Goal: Find specific page/section: Find specific page/section

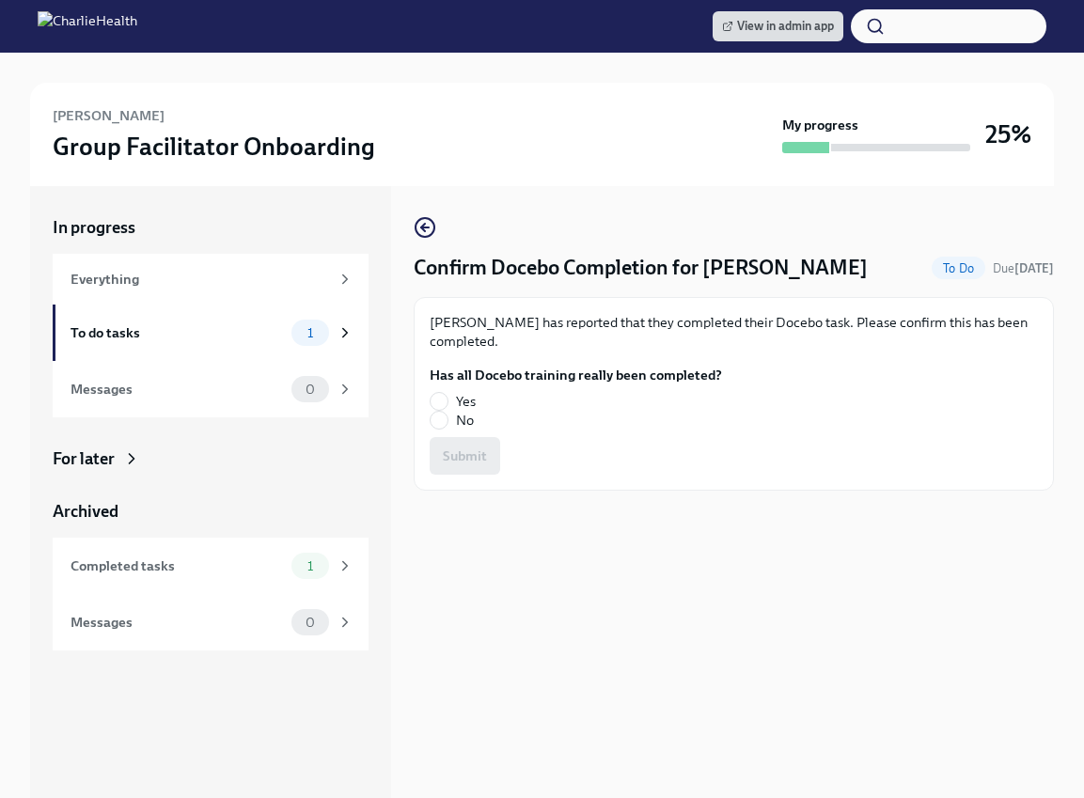
click at [459, 394] on span "Yes" at bounding box center [466, 401] width 20 height 19
click at [447, 394] on input "Yes" at bounding box center [438, 401] width 17 height 17
radio input "true"
click at [462, 443] on button "Submit" at bounding box center [465, 456] width 70 height 38
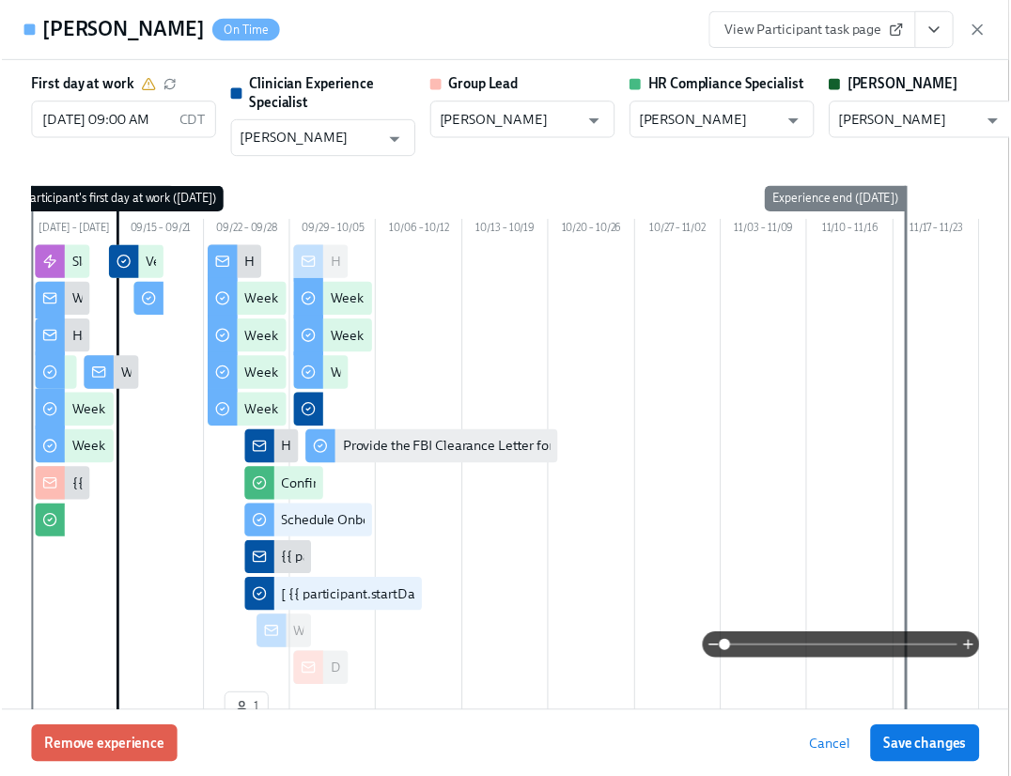
scroll to position [2017, 0]
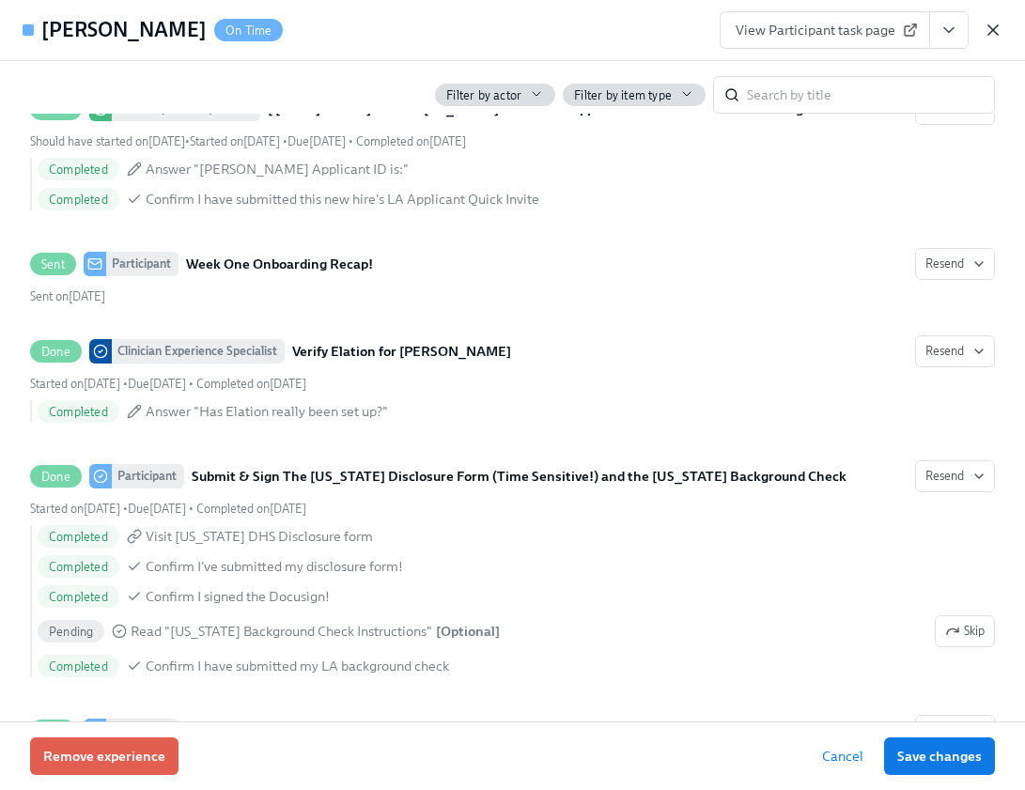
click at [999, 22] on icon "button" at bounding box center [993, 30] width 19 height 19
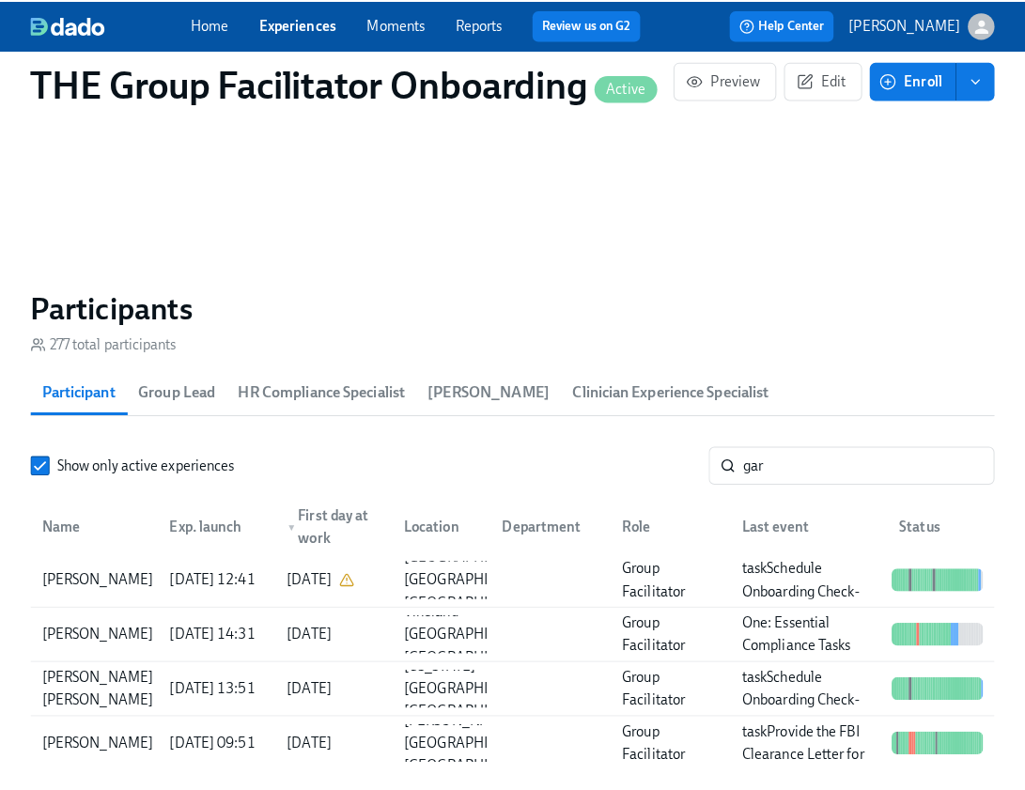
scroll to position [0, 27236]
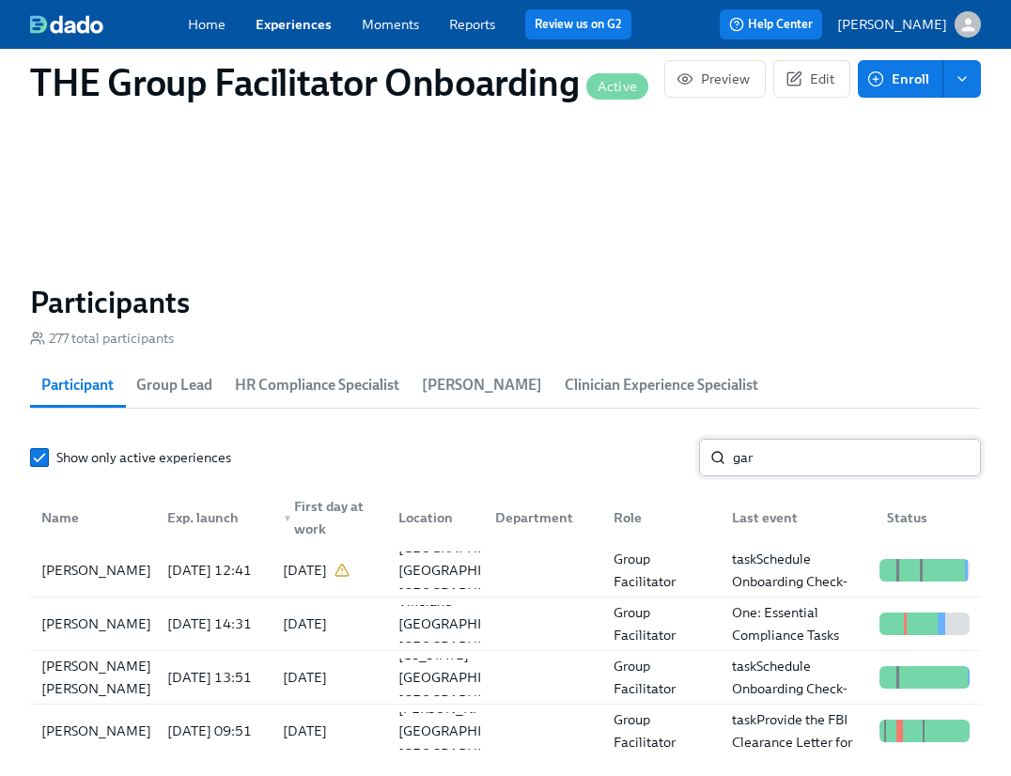
click at [765, 464] on input "gar" at bounding box center [857, 458] width 248 height 38
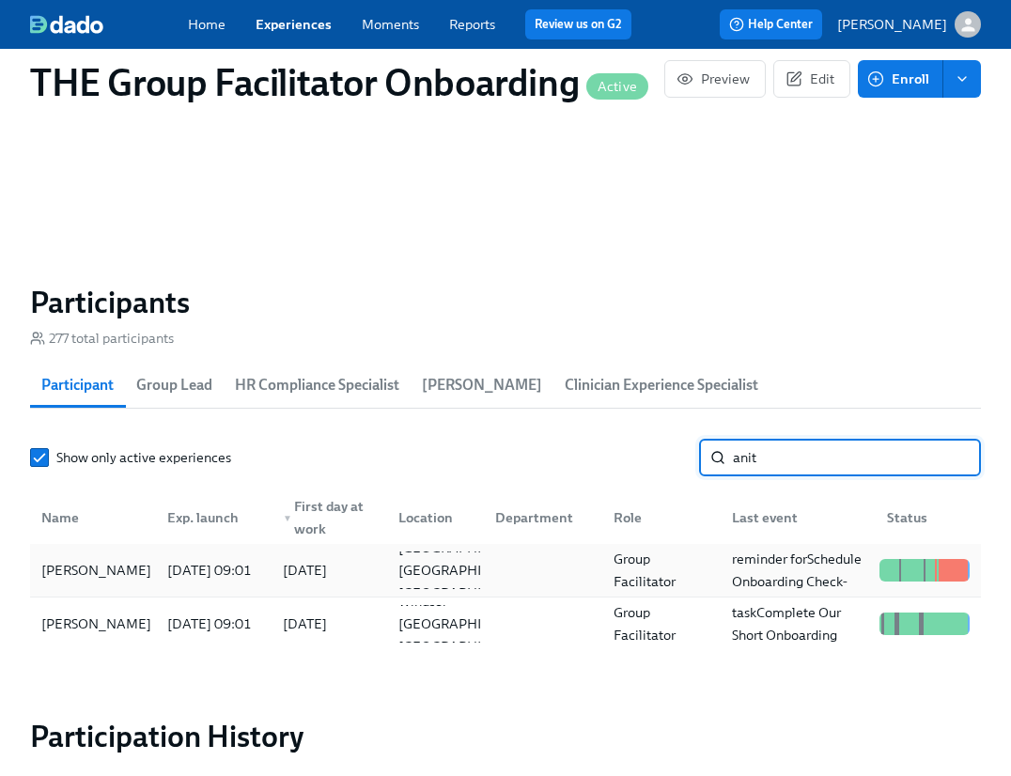
click at [321, 582] on div "[DATE]" at bounding box center [305, 570] width 44 height 23
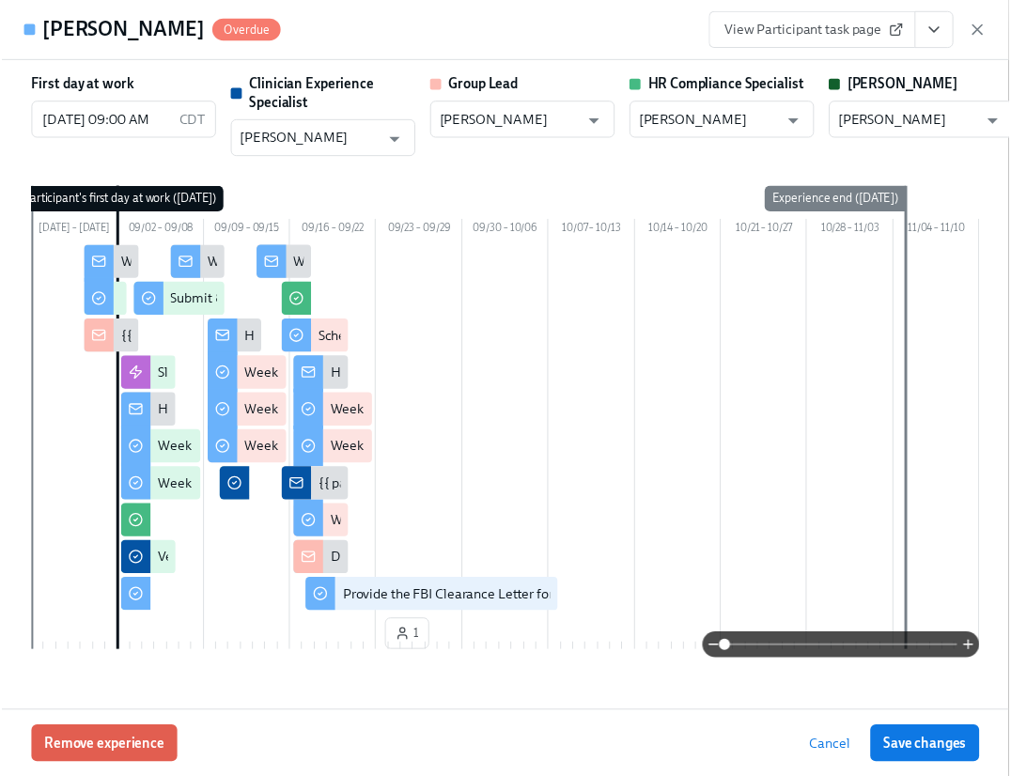
scroll to position [0, 27250]
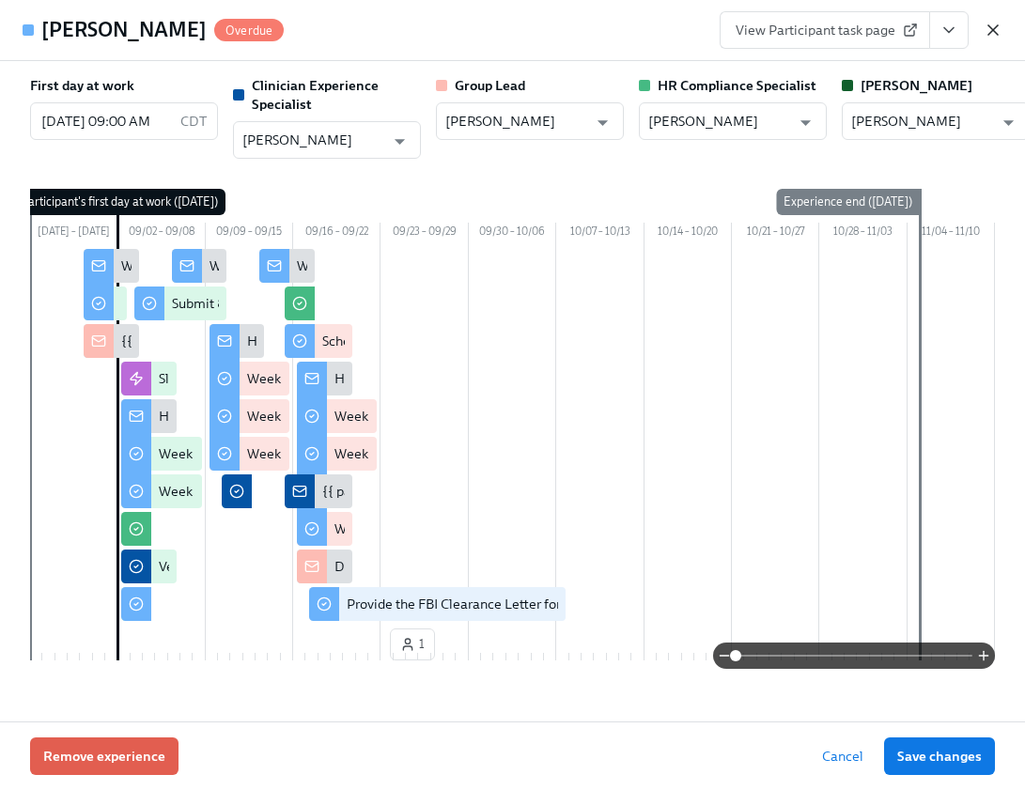
click at [987, 33] on icon "button" at bounding box center [993, 30] width 19 height 19
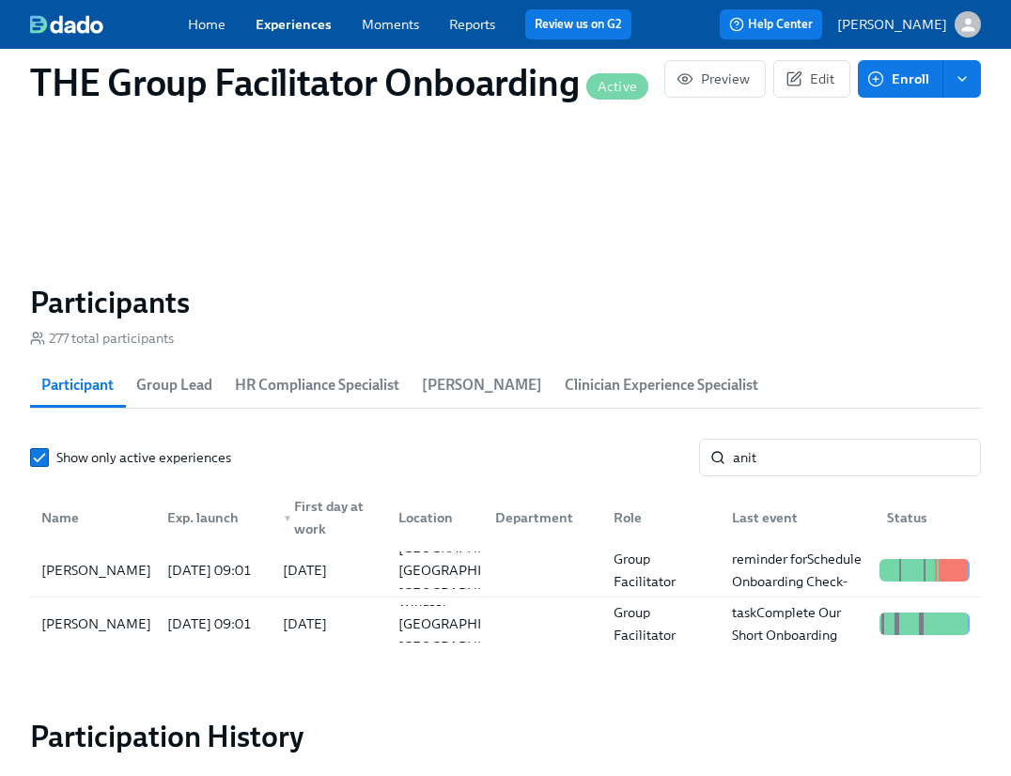
scroll to position [0, 27236]
click at [773, 460] on input "anit" at bounding box center [857, 458] width 248 height 38
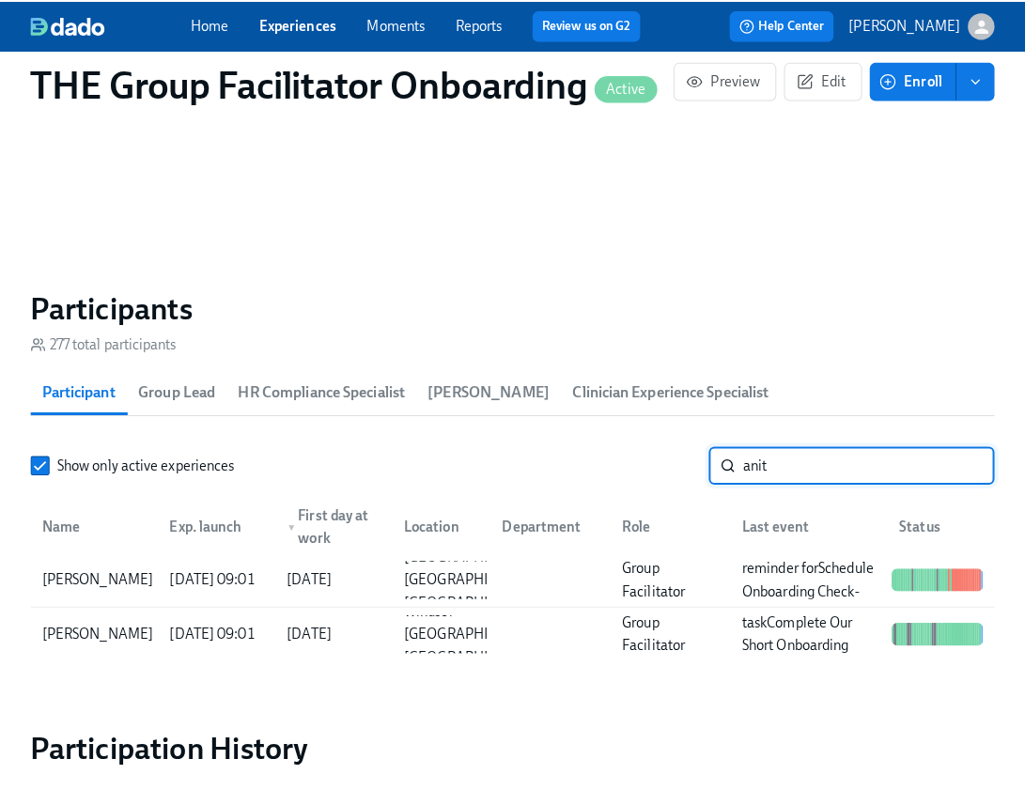
scroll to position [0, 27250]
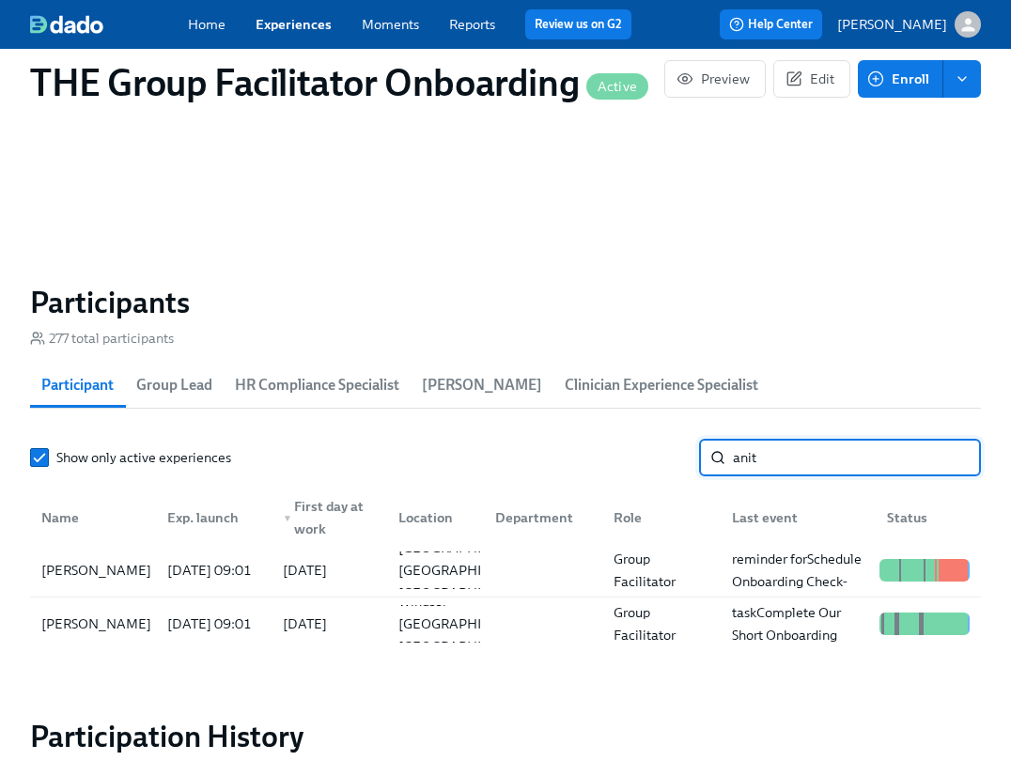
click at [784, 455] on input "anit" at bounding box center [857, 458] width 248 height 38
click at [784, 456] on input "anit" at bounding box center [857, 458] width 248 height 38
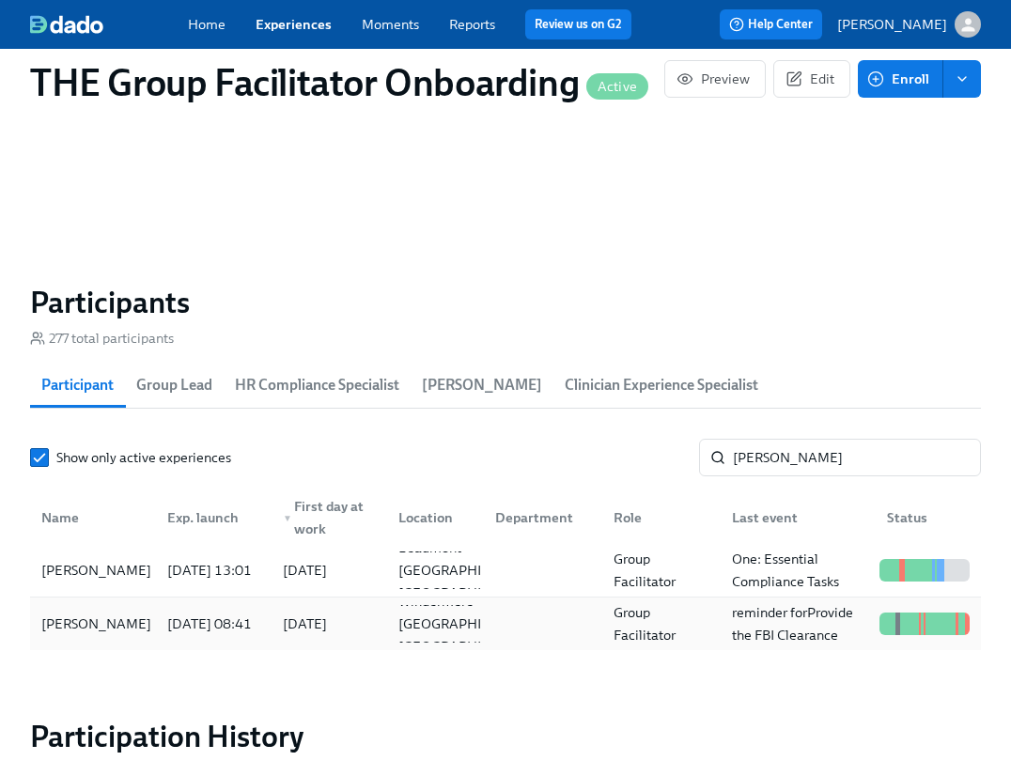
click at [178, 635] on div "[DATE] 08:41" at bounding box center [210, 624] width 100 height 23
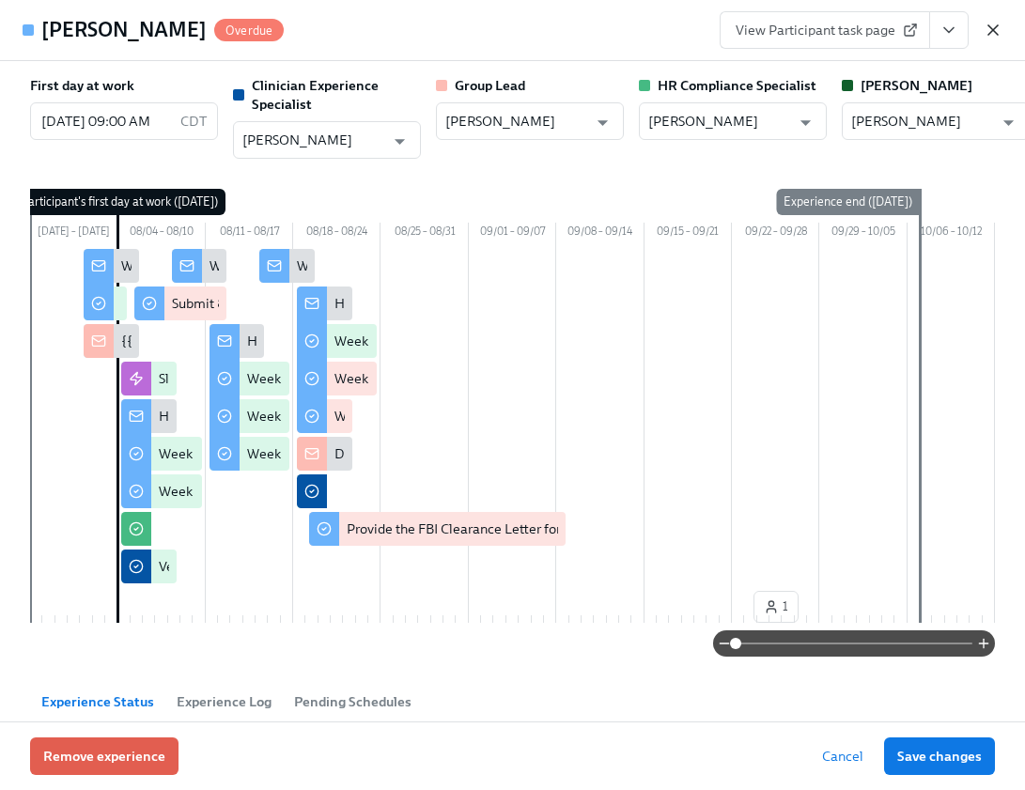
click at [984, 28] on icon "button" at bounding box center [993, 30] width 19 height 19
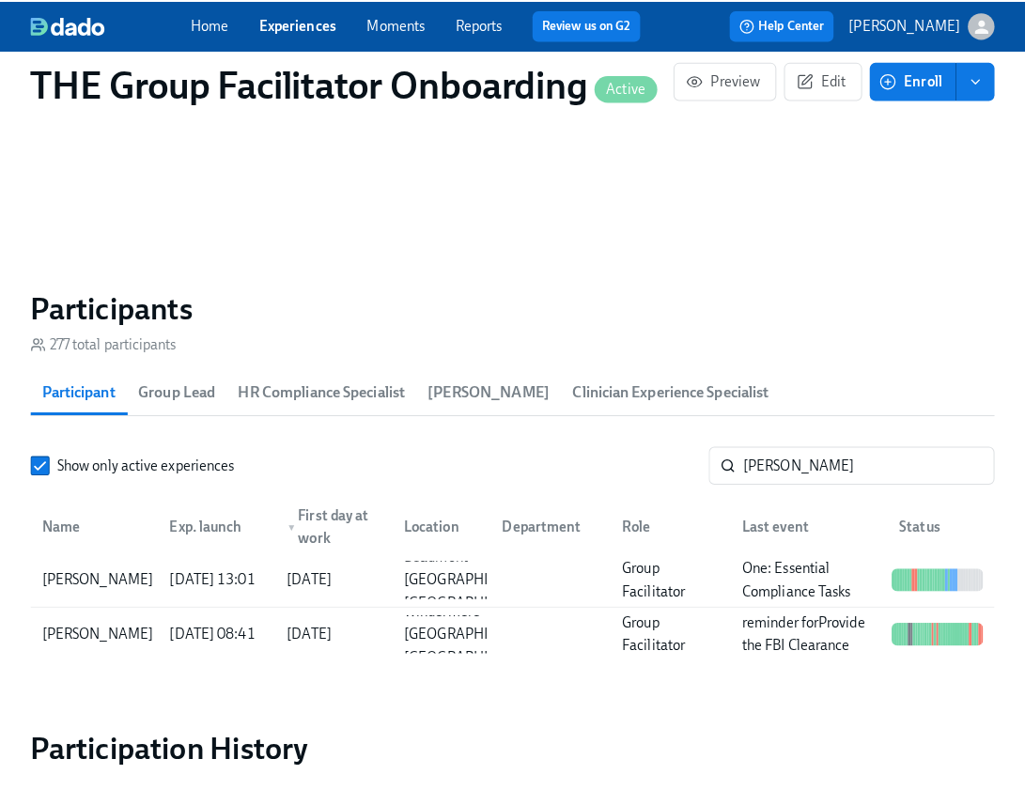
scroll to position [0, 27236]
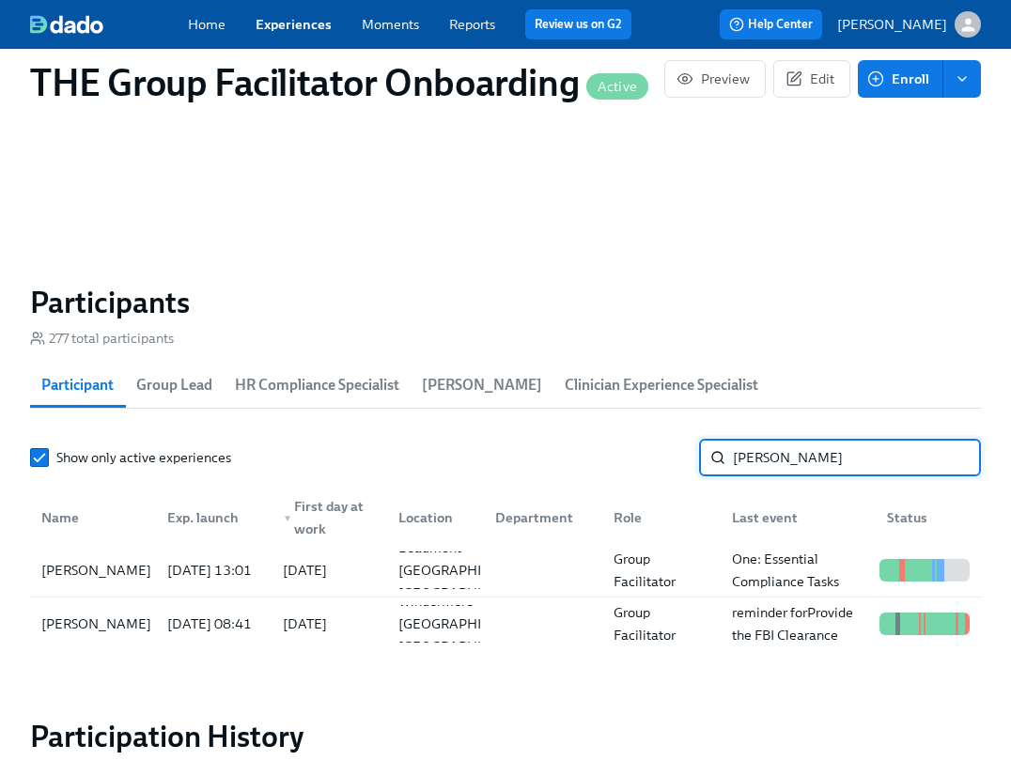
click at [758, 461] on input "[PERSON_NAME]" at bounding box center [857, 458] width 248 height 38
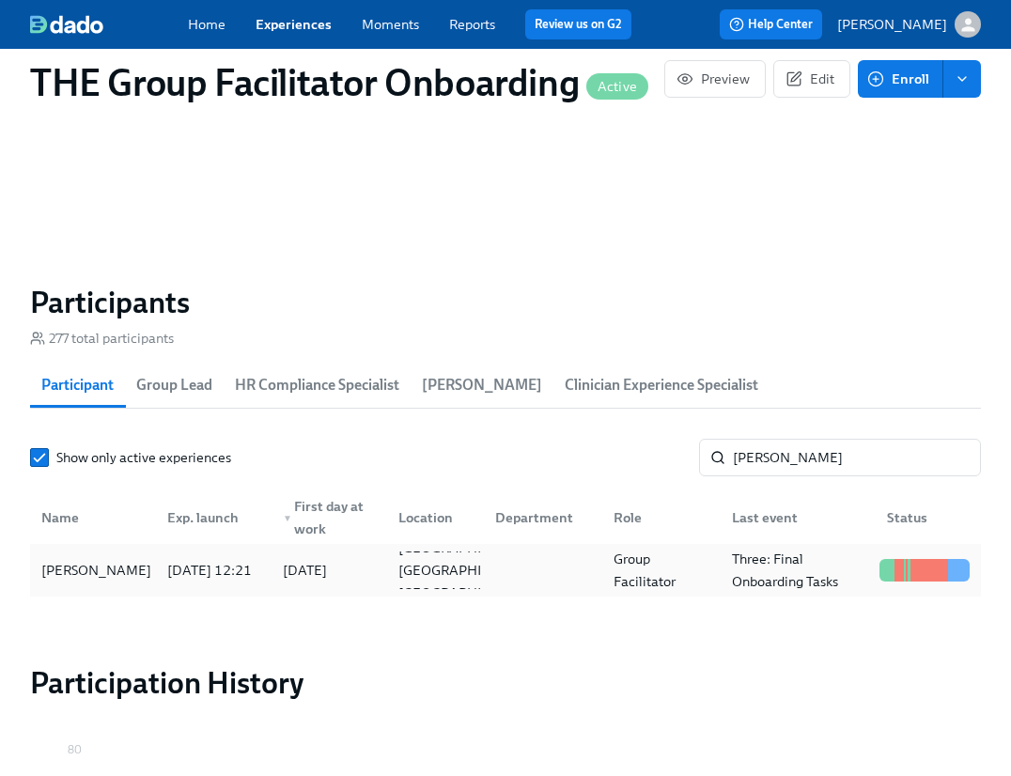
click at [137, 565] on div "[PERSON_NAME]" at bounding box center [93, 571] width 118 height 38
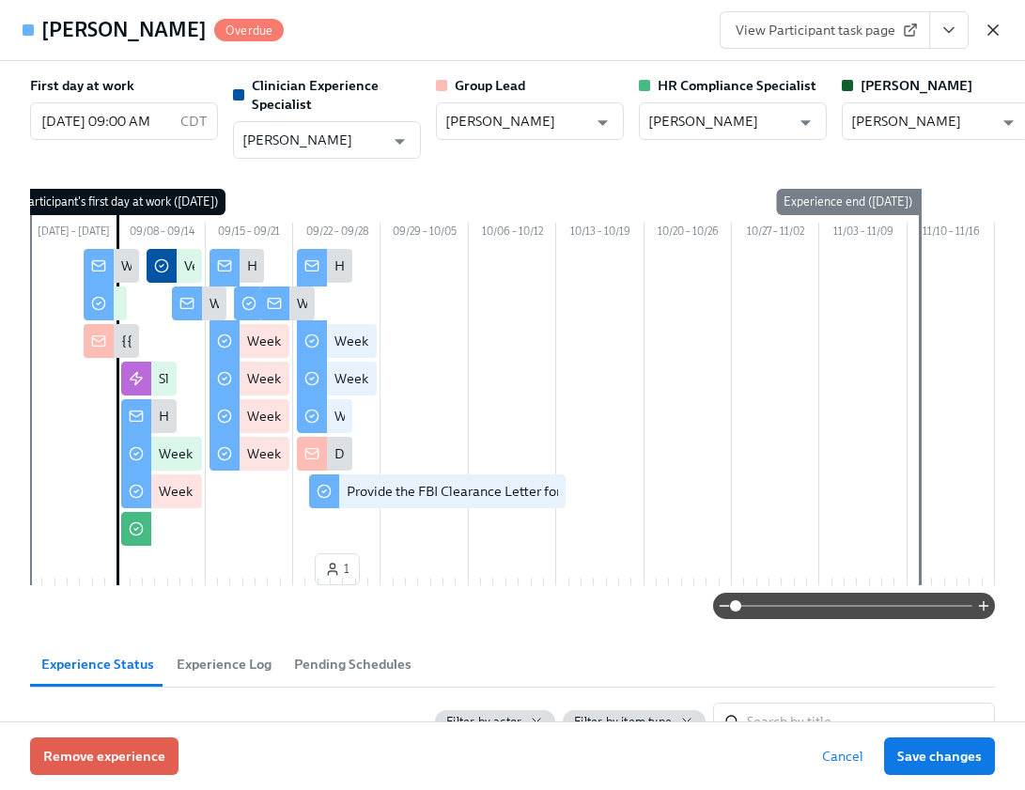
click at [985, 26] on icon "button" at bounding box center [993, 30] width 19 height 19
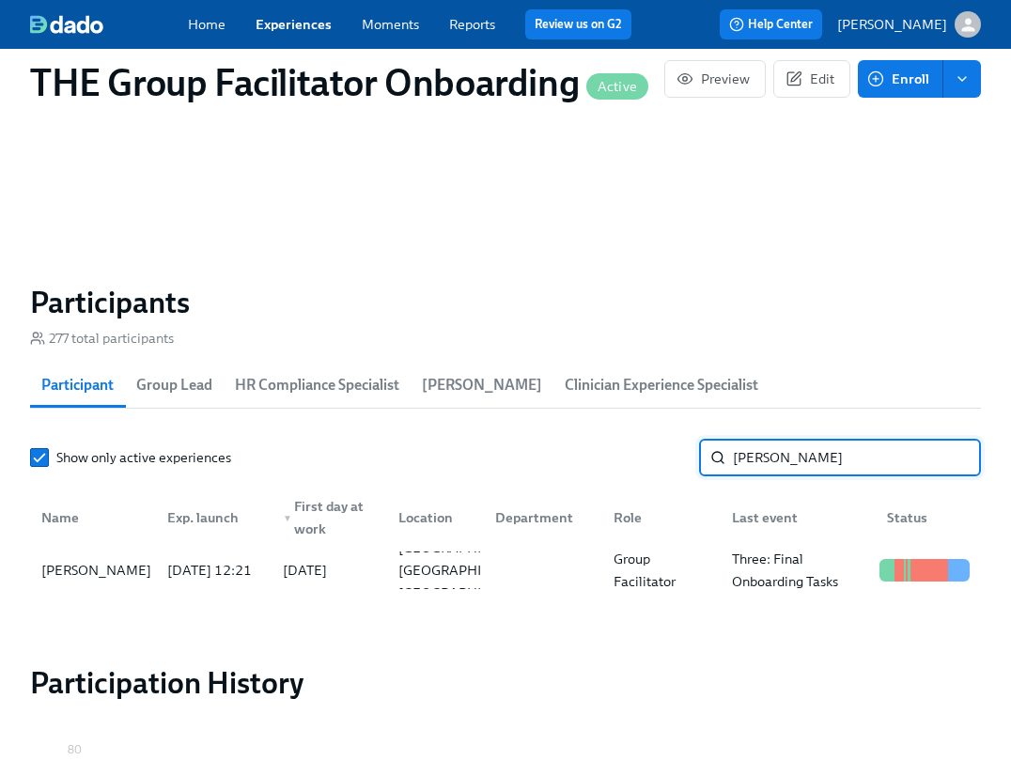
click at [790, 458] on input "[PERSON_NAME]" at bounding box center [857, 458] width 248 height 38
click at [109, 569] on div "[PERSON_NAME]" at bounding box center [96, 570] width 125 height 23
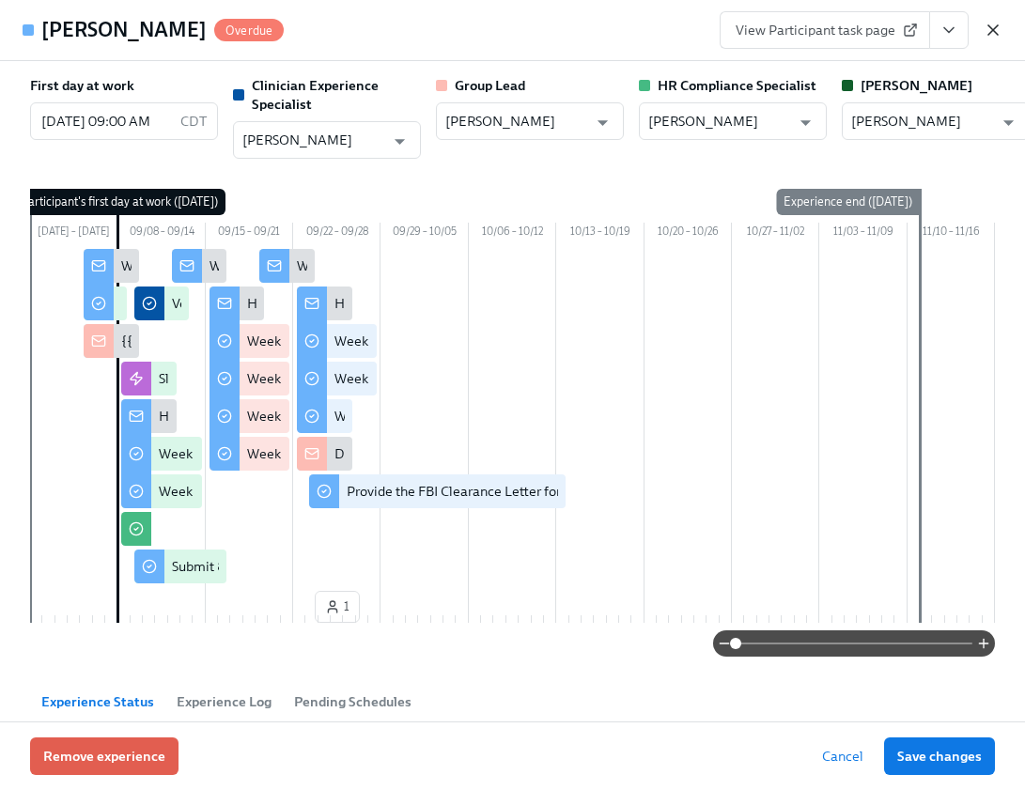
click at [998, 32] on icon "button" at bounding box center [993, 30] width 19 height 19
click at [998, 32] on div "Home Experiences Moments Reports Review us on G2 Help Center [PERSON_NAME]" at bounding box center [505, 24] width 1011 height 49
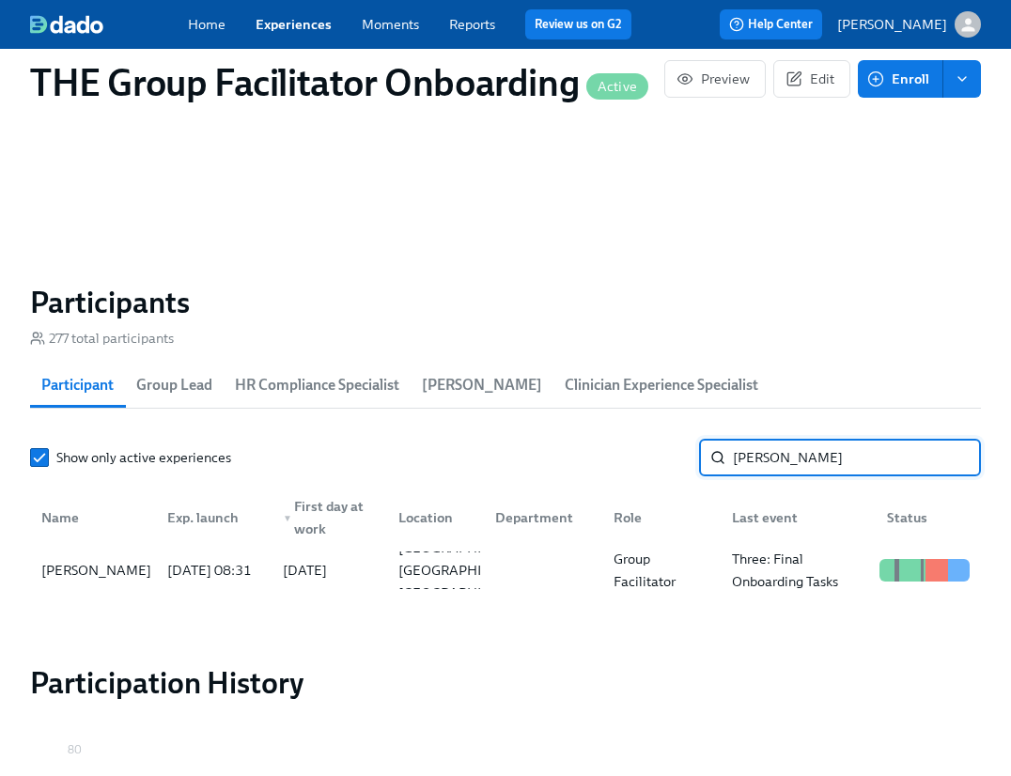
click at [765, 463] on input "[PERSON_NAME]" at bounding box center [857, 458] width 248 height 38
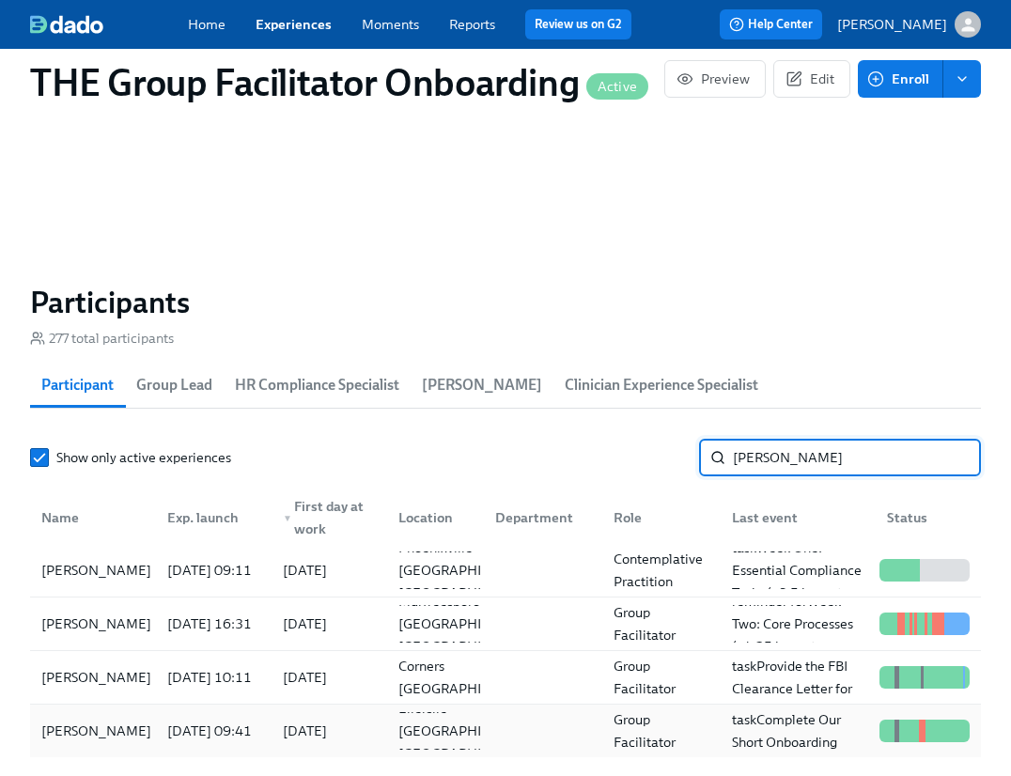
type input "[PERSON_NAME]"
click at [128, 740] on div "[PERSON_NAME]" at bounding box center [93, 731] width 118 height 38
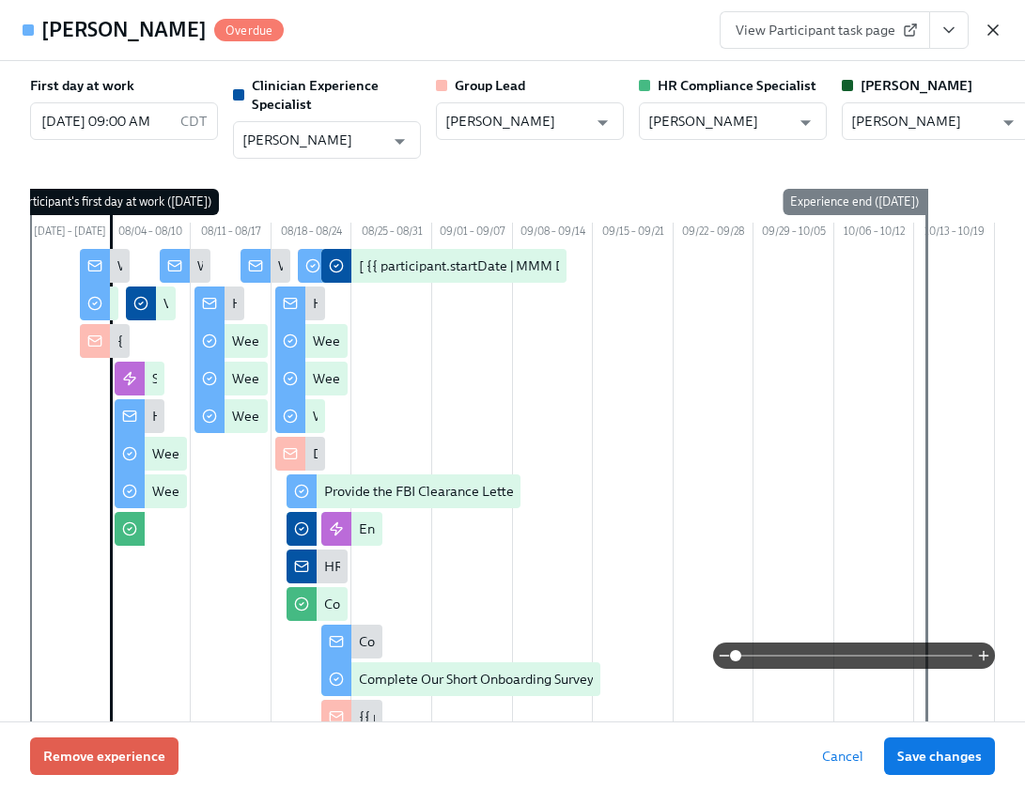
click at [988, 27] on icon "button" at bounding box center [993, 30] width 19 height 19
